Goal: Find contact information: Find contact information

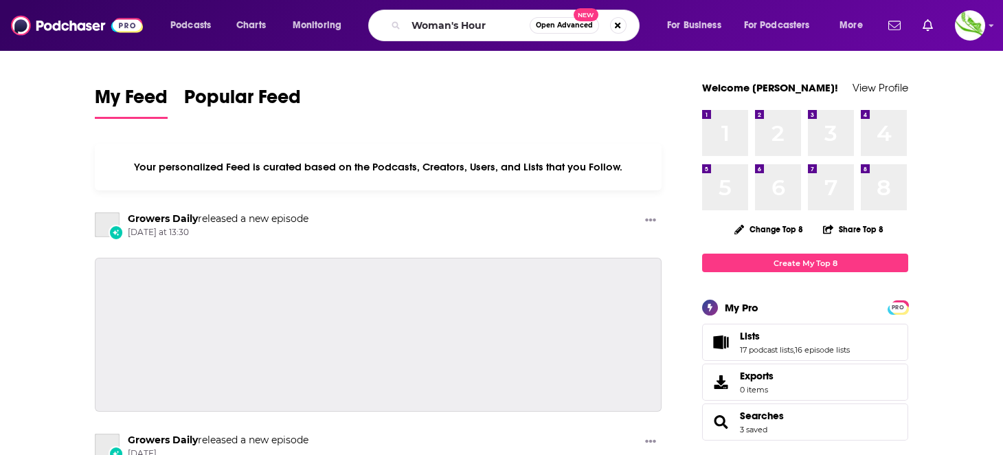
type input "Woman's Hour"
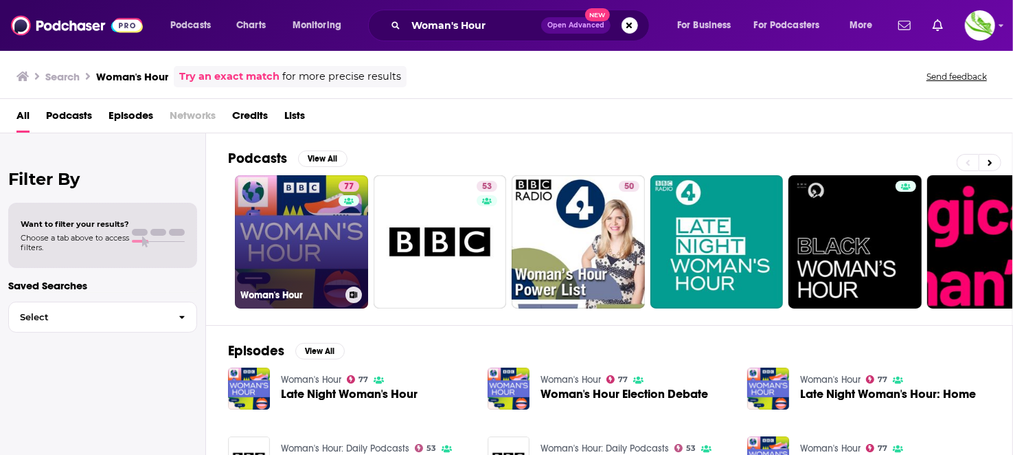
click at [275, 230] on link "77 Woman's Hour" at bounding box center [301, 241] width 133 height 133
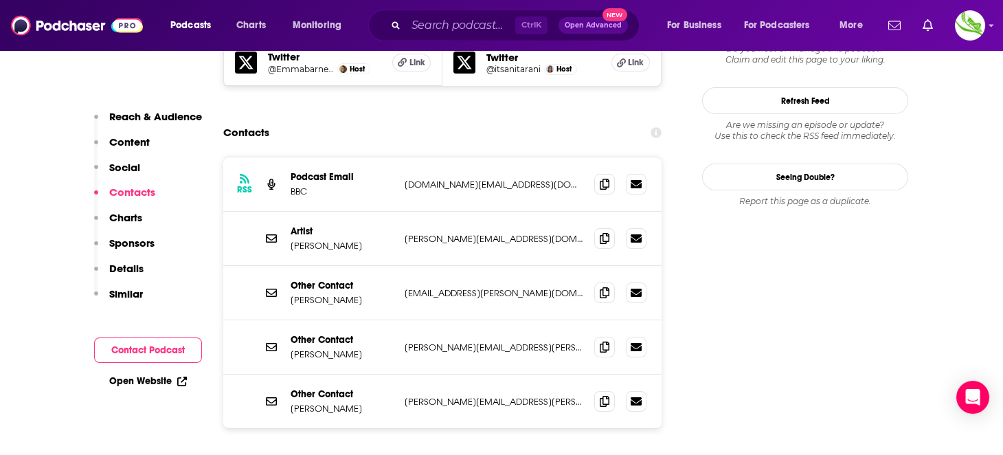
scroll to position [1373, 0]
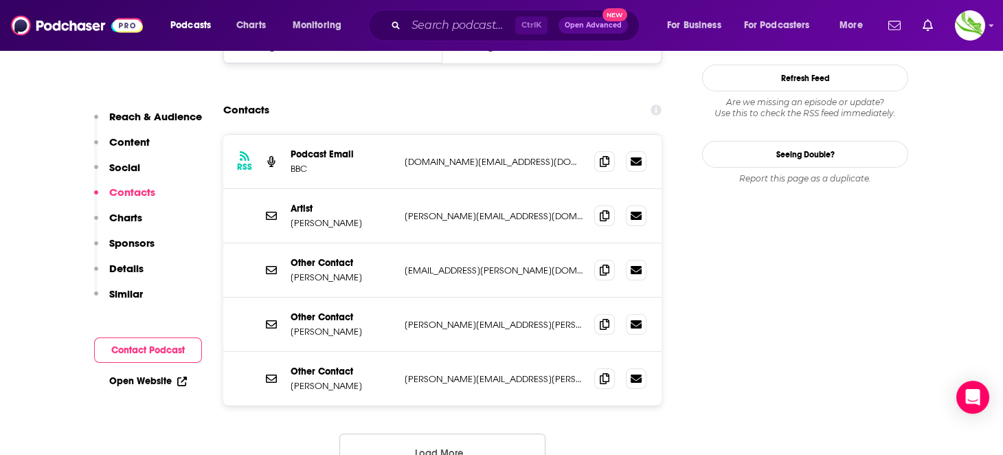
click at [445, 433] on button "Load More..." at bounding box center [442, 451] width 206 height 37
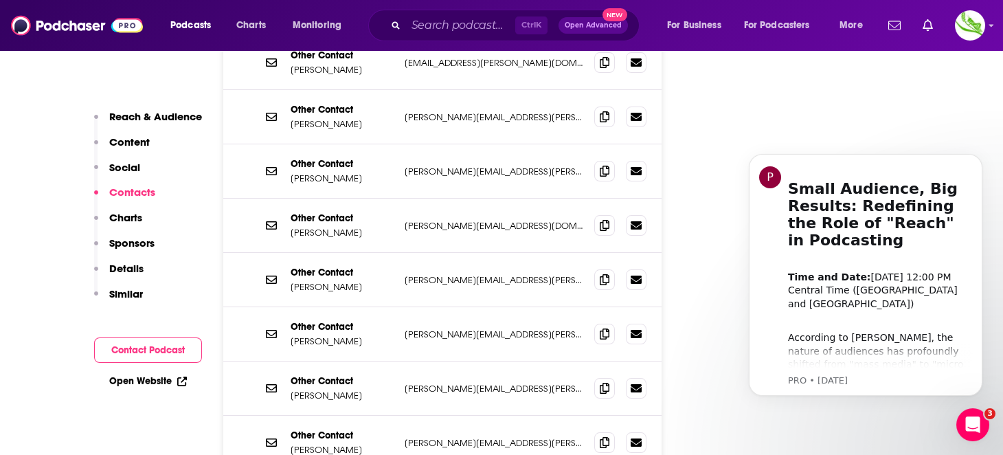
scroll to position [1648, 0]
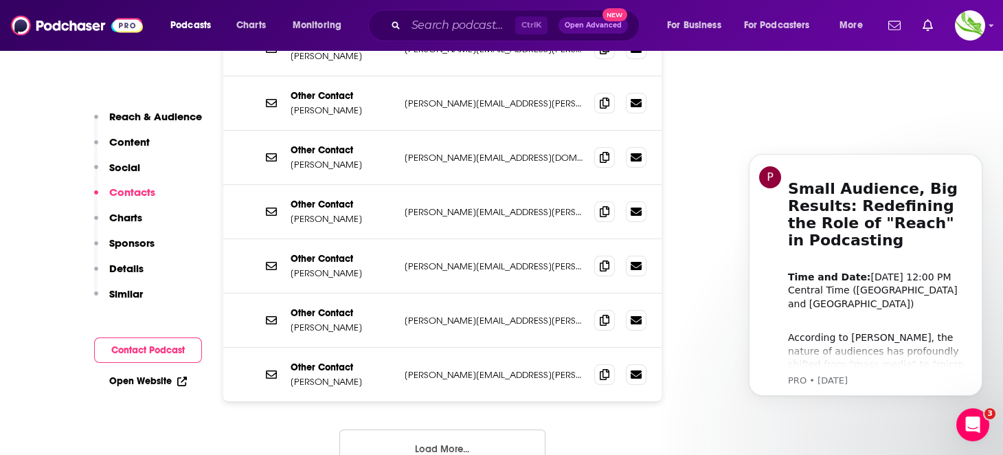
click at [476, 429] on button "Load More..." at bounding box center [442, 447] width 206 height 37
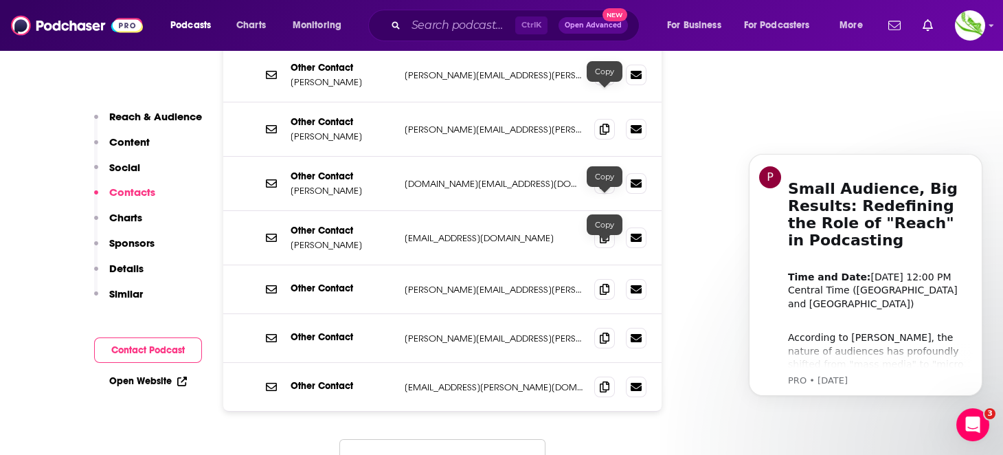
scroll to position [1923, 0]
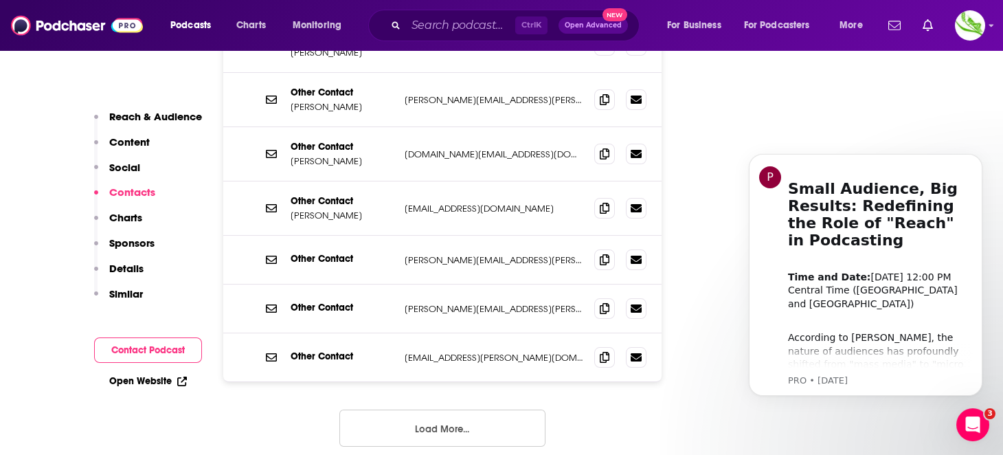
click at [481, 409] on button "Load More..." at bounding box center [442, 427] width 206 height 37
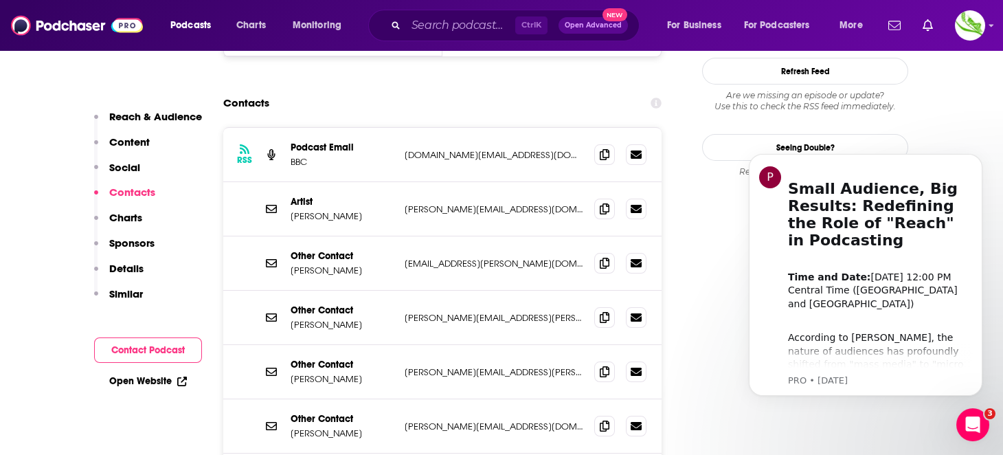
scroll to position [1349, 0]
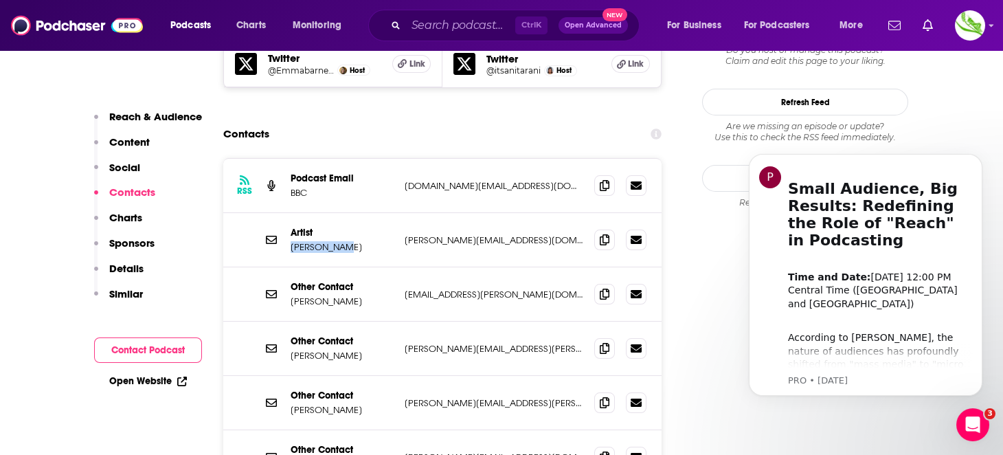
drag, startPoint x: 350, startPoint y: 163, endPoint x: 288, endPoint y: 163, distance: 62.5
click at [288, 213] on div "Artist [PERSON_NAME] [PERSON_NAME][EMAIL_ADDRESS][DOMAIN_NAME] [PERSON_NAME][EM…" at bounding box center [442, 240] width 438 height 54
copy p "[PERSON_NAME]"
drag, startPoint x: 354, startPoint y: 218, endPoint x: 322, endPoint y: 196, distance: 39.0
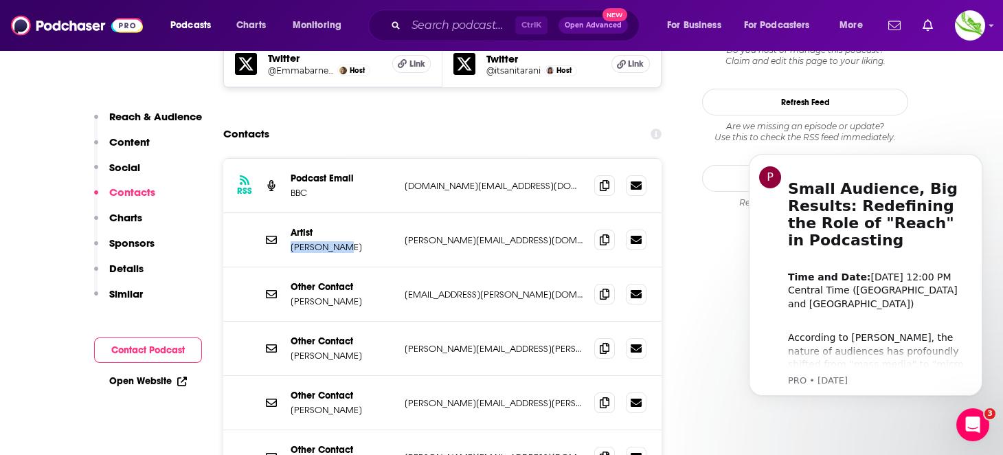
click at [290, 295] on p "[PERSON_NAME]" at bounding box center [341, 301] width 103 height 12
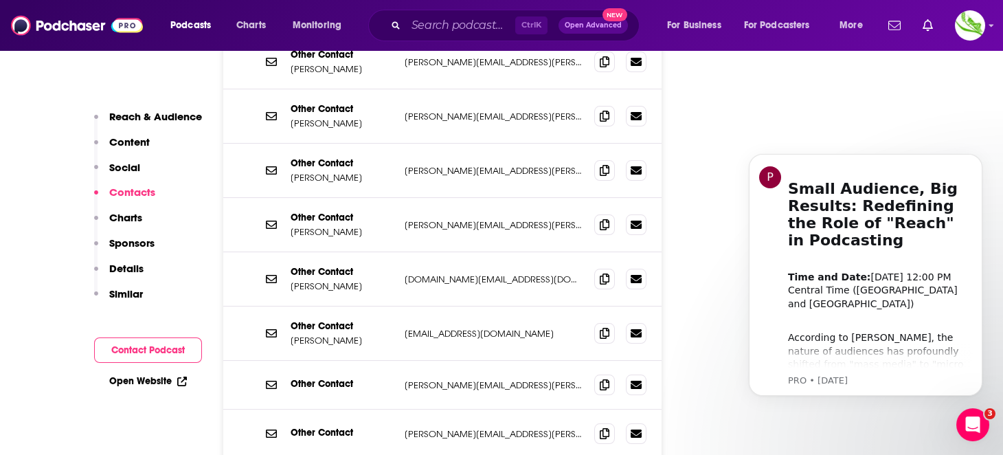
scroll to position [1829, 0]
